Goal: Navigation & Orientation: Find specific page/section

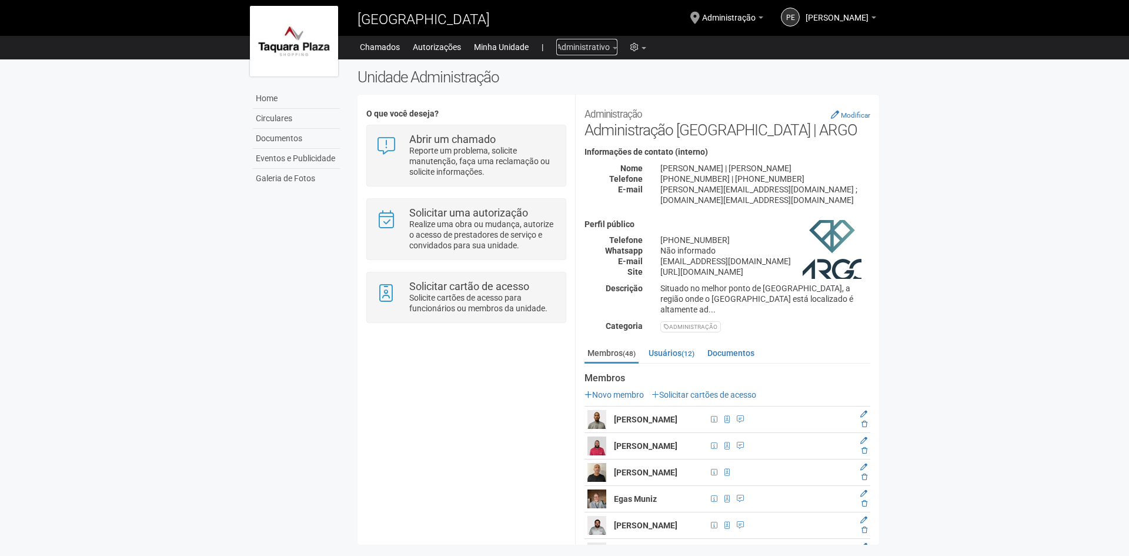
click at [592, 52] on link "Administrativo" at bounding box center [586, 47] width 61 height 16
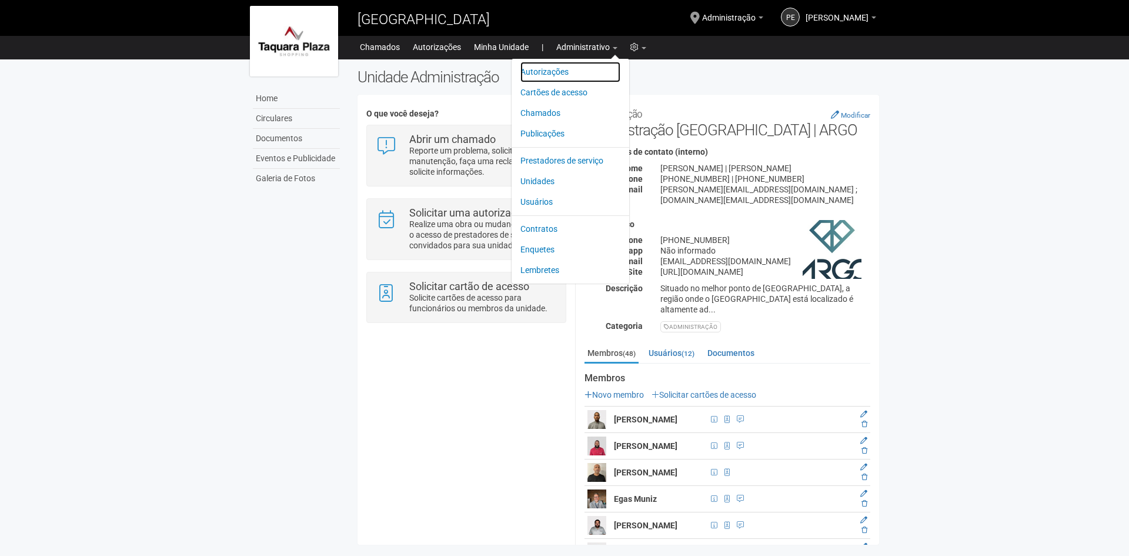
click at [577, 74] on link "Autorizações" at bounding box center [570, 72] width 100 height 21
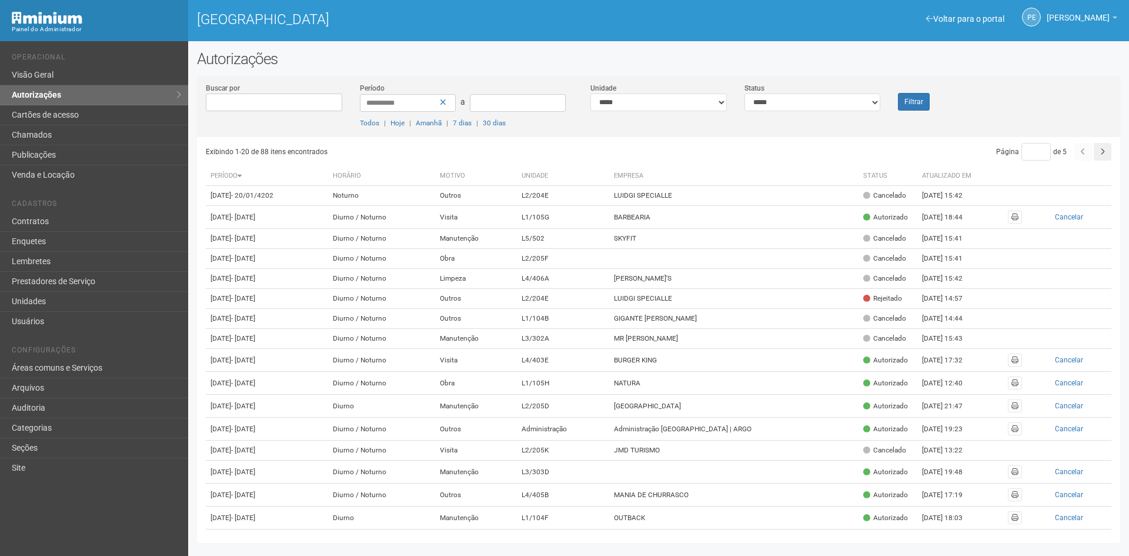
click at [91, 65] on li "Operacional" at bounding box center [96, 59] width 168 height 12
click at [88, 68] on link "Visão Geral" at bounding box center [94, 75] width 188 height 20
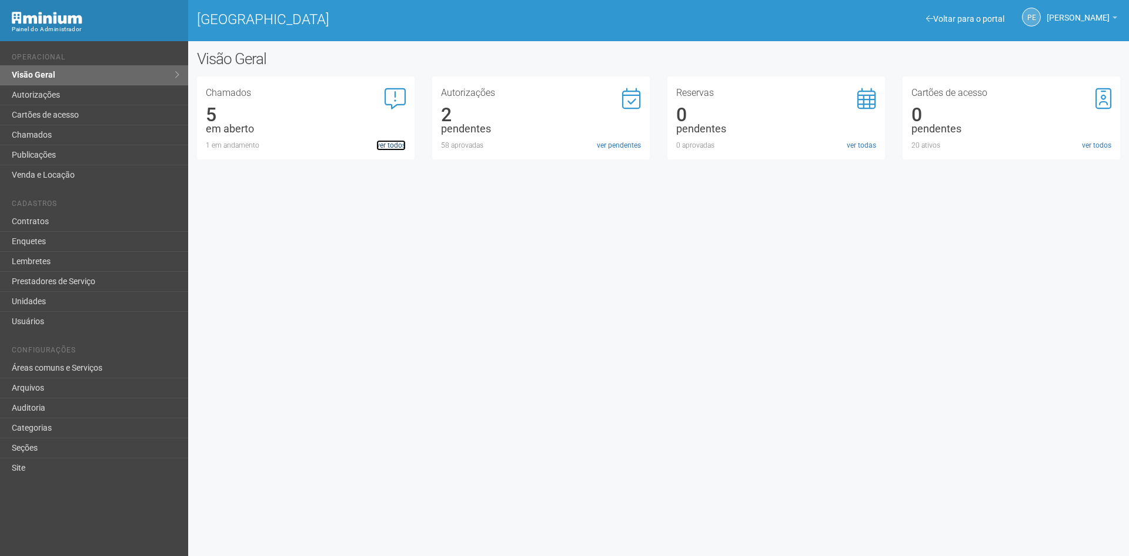
click at [397, 142] on link "ver todos" at bounding box center [390, 145] width 29 height 11
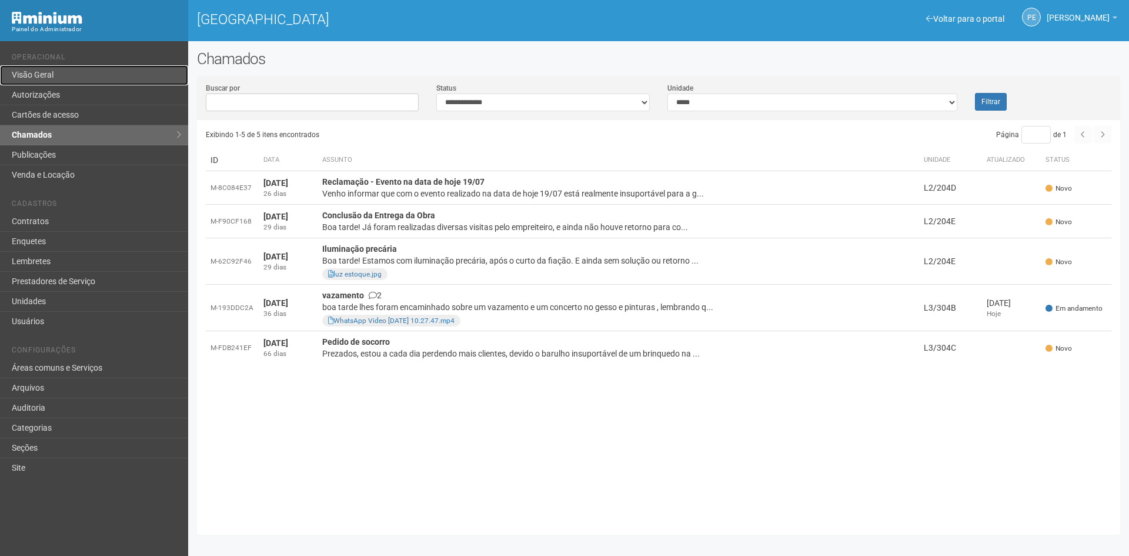
click at [102, 69] on link "Visão Geral" at bounding box center [94, 75] width 188 height 20
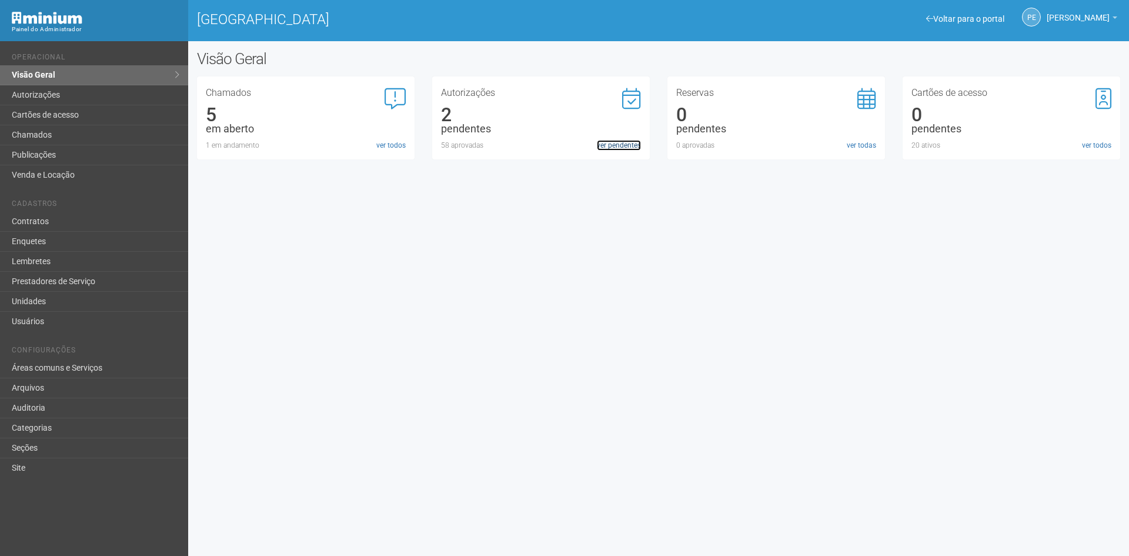
click at [617, 145] on link "ver pendentes" at bounding box center [619, 145] width 44 height 11
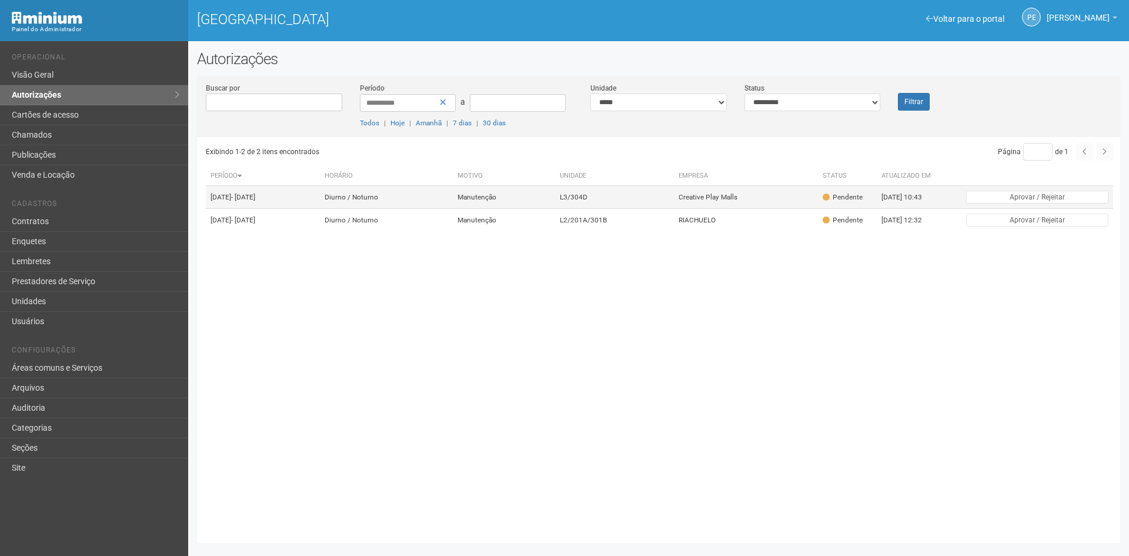
click at [555, 205] on td "Manutenção" at bounding box center [504, 197] width 102 height 23
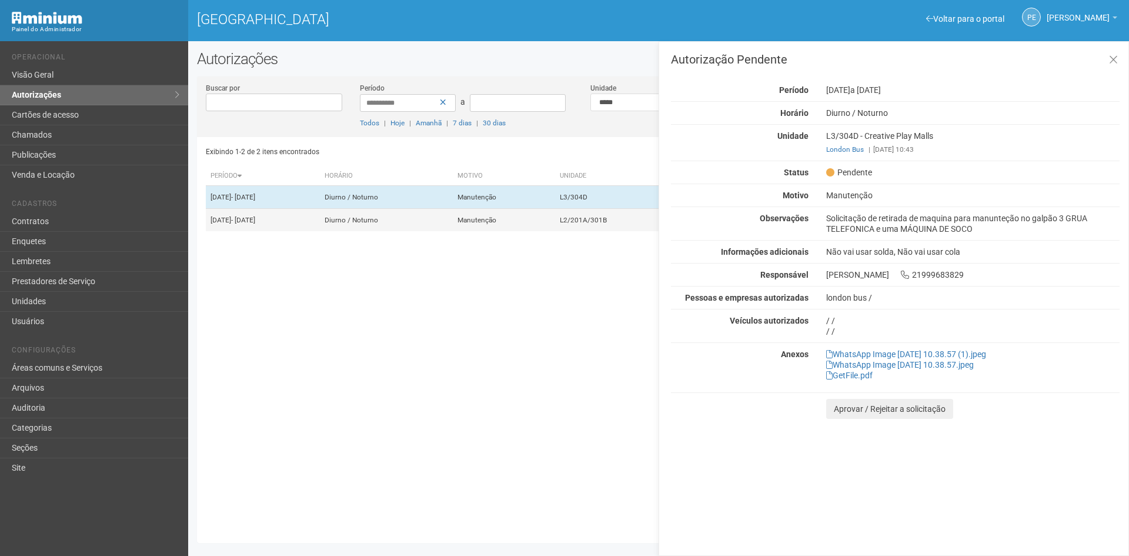
click at [555, 221] on td "Manutenção" at bounding box center [504, 220] width 102 height 23
